Goal: Information Seeking & Learning: Learn about a topic

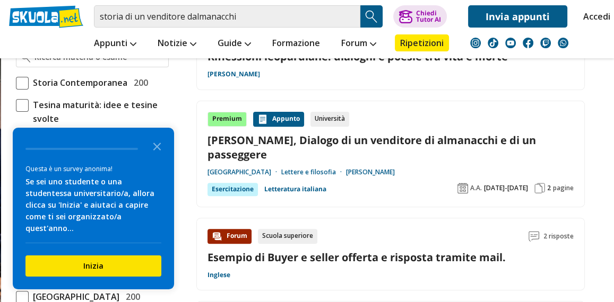
scroll to position [371, 0]
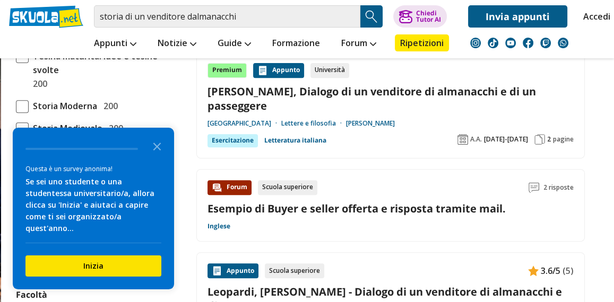
click at [386, 91] on link "Leopardi Giacomo, Dialogo di un venditore di almanacchi e di un passeggere" at bounding box center [390, 98] width 366 height 29
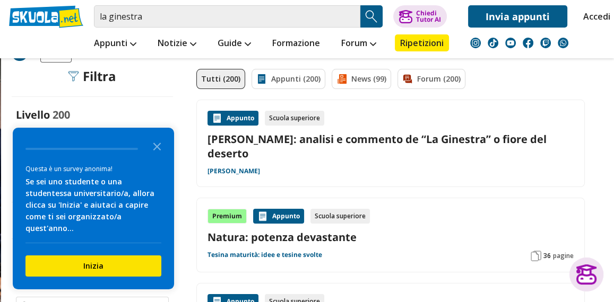
scroll to position [53, 0]
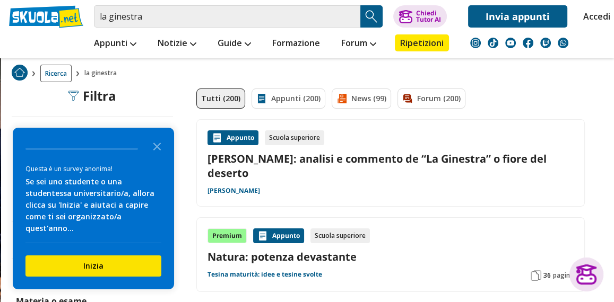
click at [227, 168] on link "Giacomo Leopardi: analisi e commento de “La Ginestra” o fiore del deserto" at bounding box center [390, 166] width 366 height 29
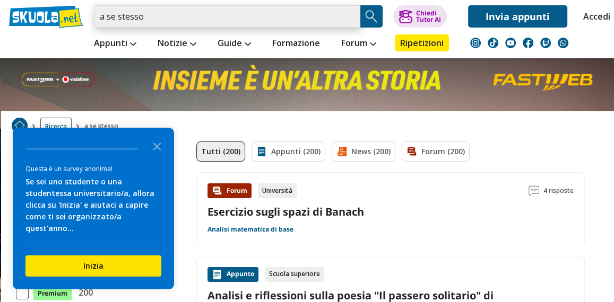
click at [172, 17] on input "a se stesso" at bounding box center [227, 16] width 266 height 22
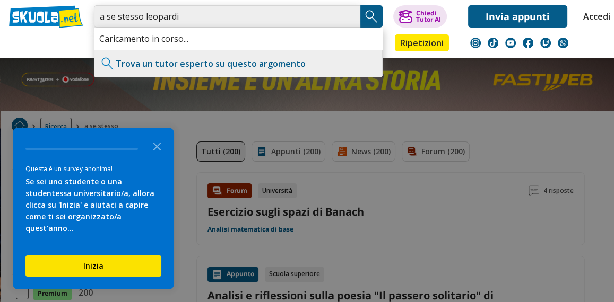
type input "a se stesso leopardi"
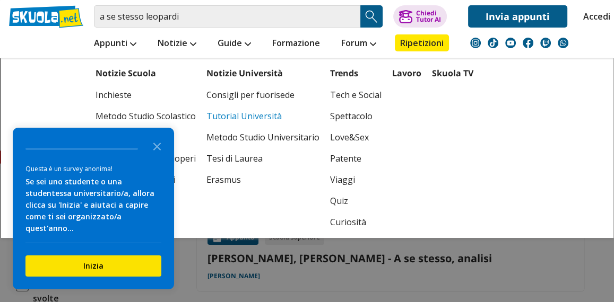
scroll to position [159, 0]
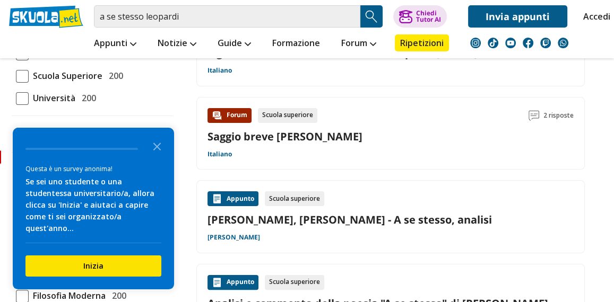
click at [392, 224] on link "Leopardi, Giacomo - A se stesso, analisi" at bounding box center [390, 220] width 366 height 14
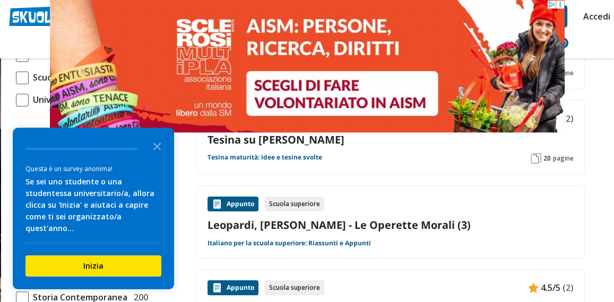
scroll to position [159, 0]
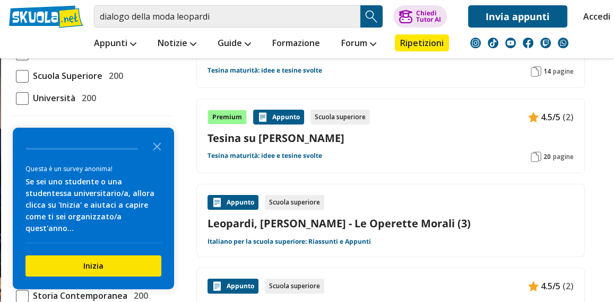
click at [379, 220] on link "Leopardi, Giacomo - Le Operette Morali (3)" at bounding box center [390, 223] width 366 height 14
